Goal: Task Accomplishment & Management: Use online tool/utility

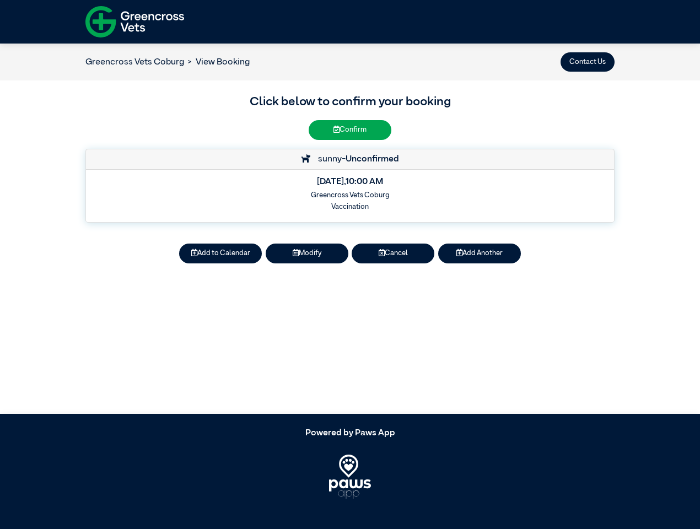
click at [588, 62] on button "Contact Us" at bounding box center [588, 61] width 54 height 19
click at [220, 254] on button "Add to Calendar" at bounding box center [220, 253] width 83 height 19
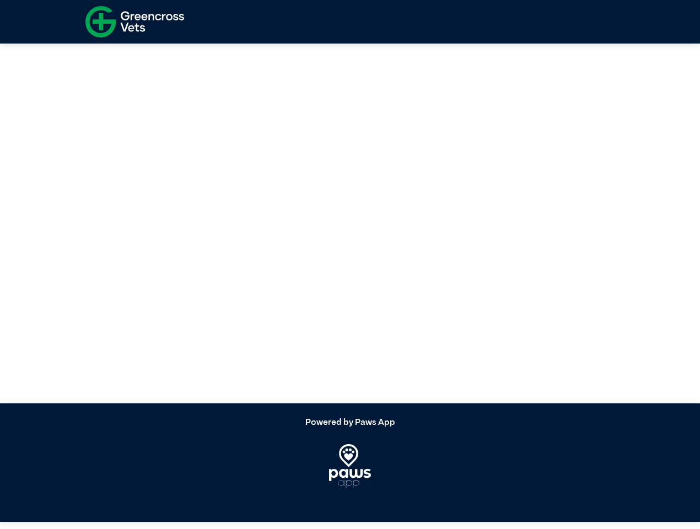
click at [307, 254] on article at bounding box center [350, 218] width 700 height 370
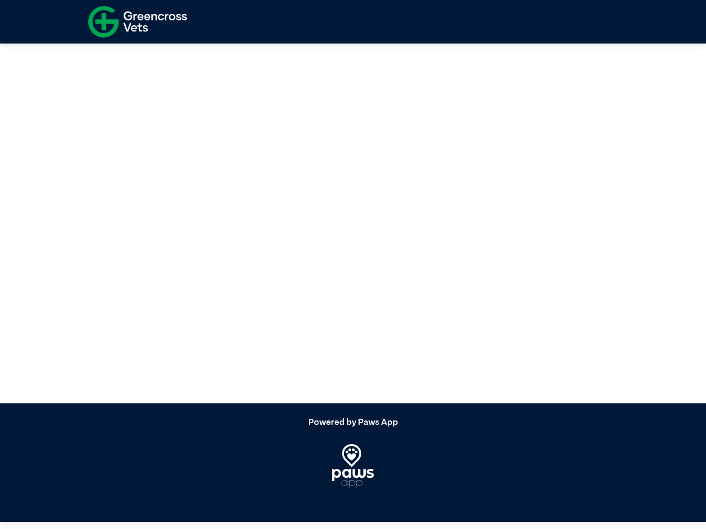
click at [393, 254] on article at bounding box center [353, 218] width 706 height 370
click at [480, 254] on article at bounding box center [353, 218] width 706 height 370
